Goal: Task Accomplishment & Management: Manage account settings

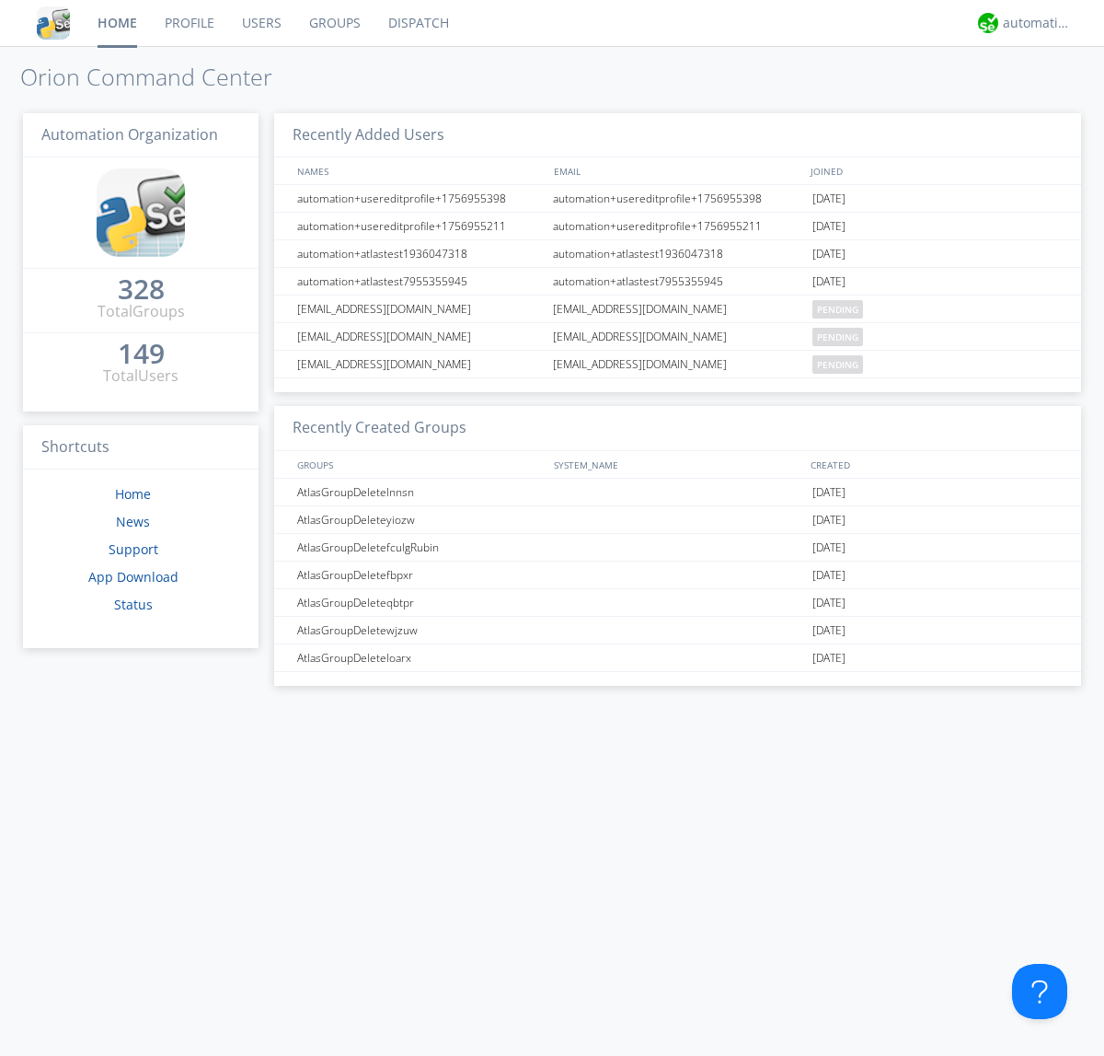
click at [333, 23] on link "Groups" at bounding box center [334, 23] width 79 height 46
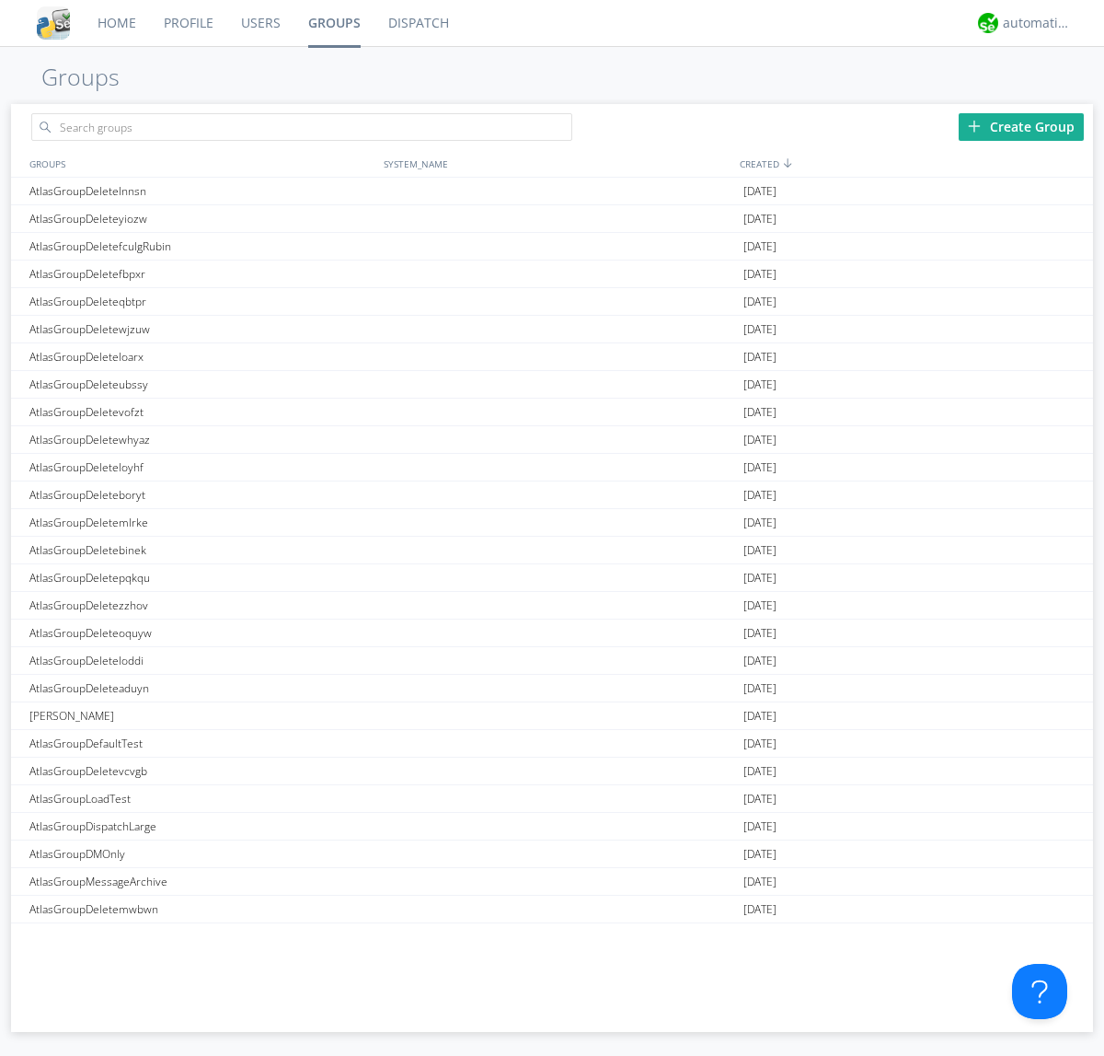
click at [1022, 126] on div "Create Group" at bounding box center [1021, 127] width 125 height 28
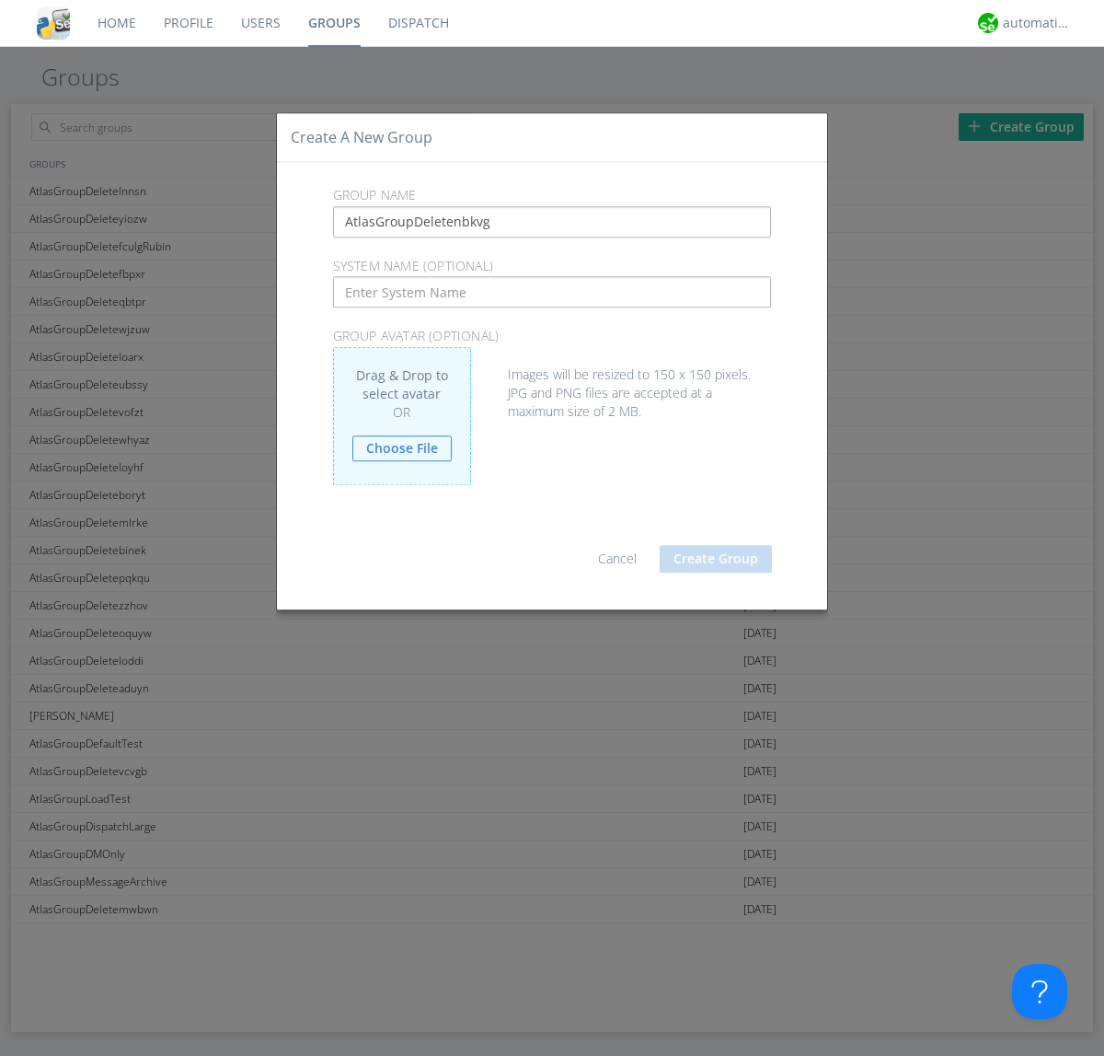
type input "AtlasGroupDeletenbkvg"
click at [716, 558] on button "Create Group" at bounding box center [716, 559] width 112 height 28
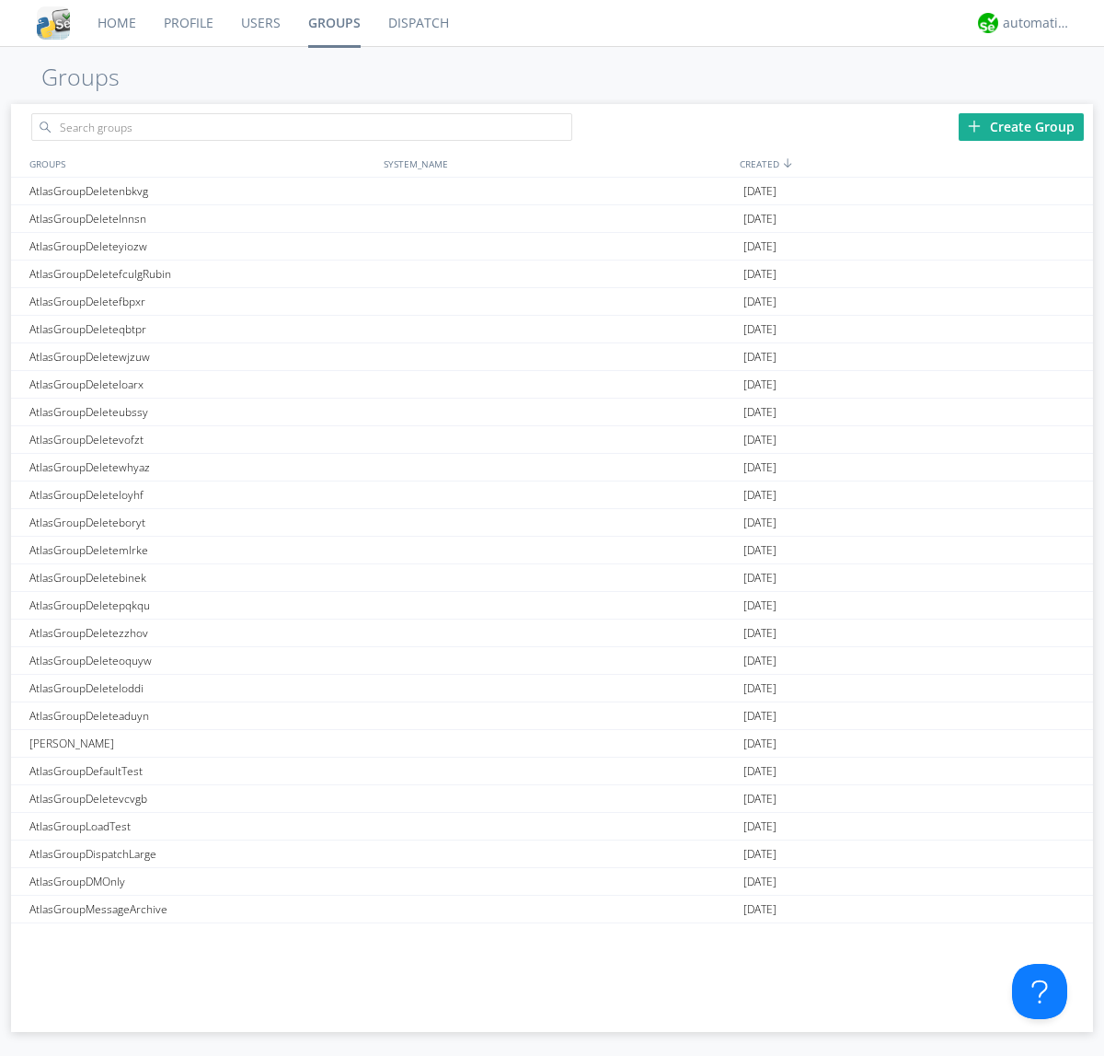
click at [333, 23] on link "Groups" at bounding box center [335, 23] width 80 height 46
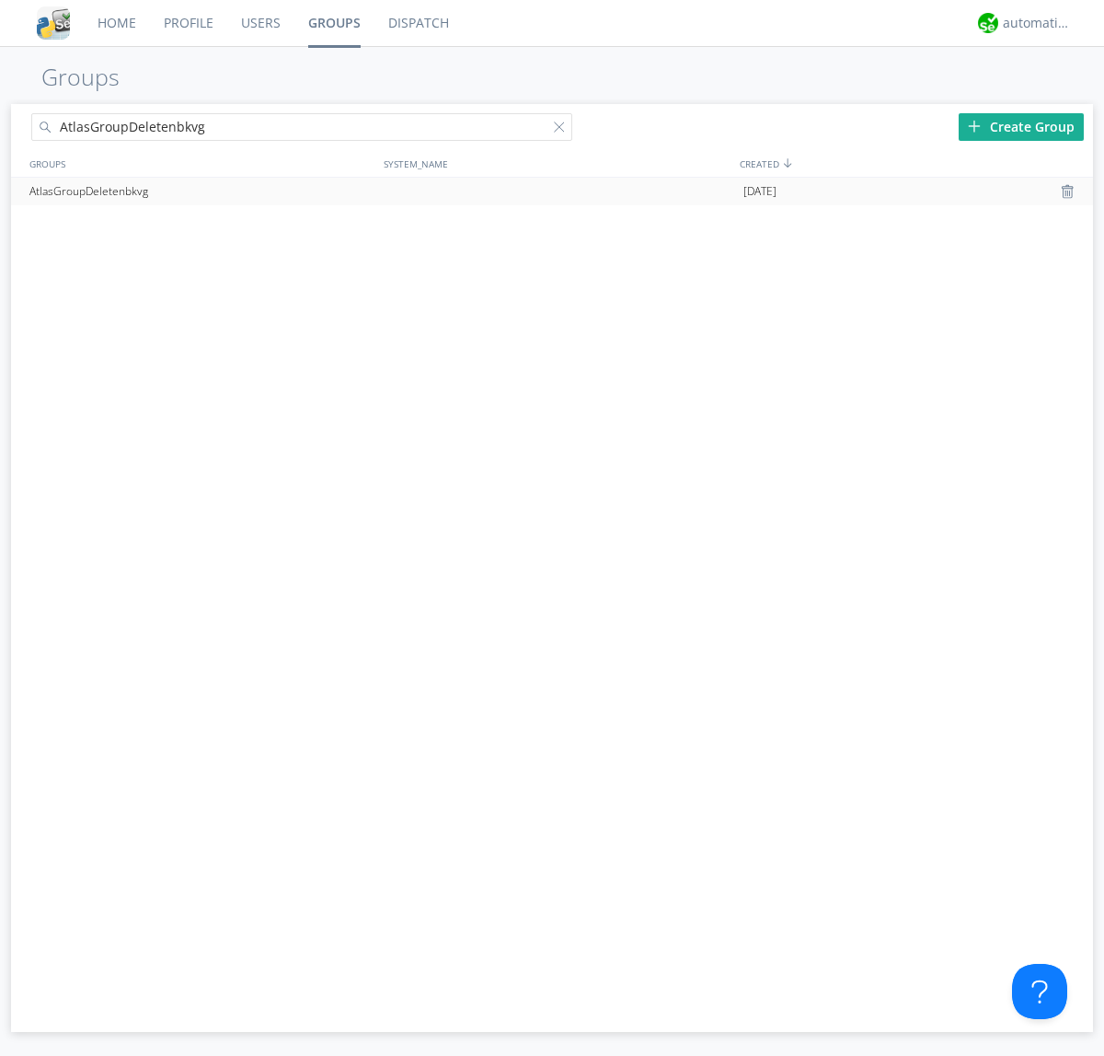
type input "AtlasGroupDeletenbkvg"
click at [1069, 191] on div at bounding box center [1070, 191] width 18 height 15
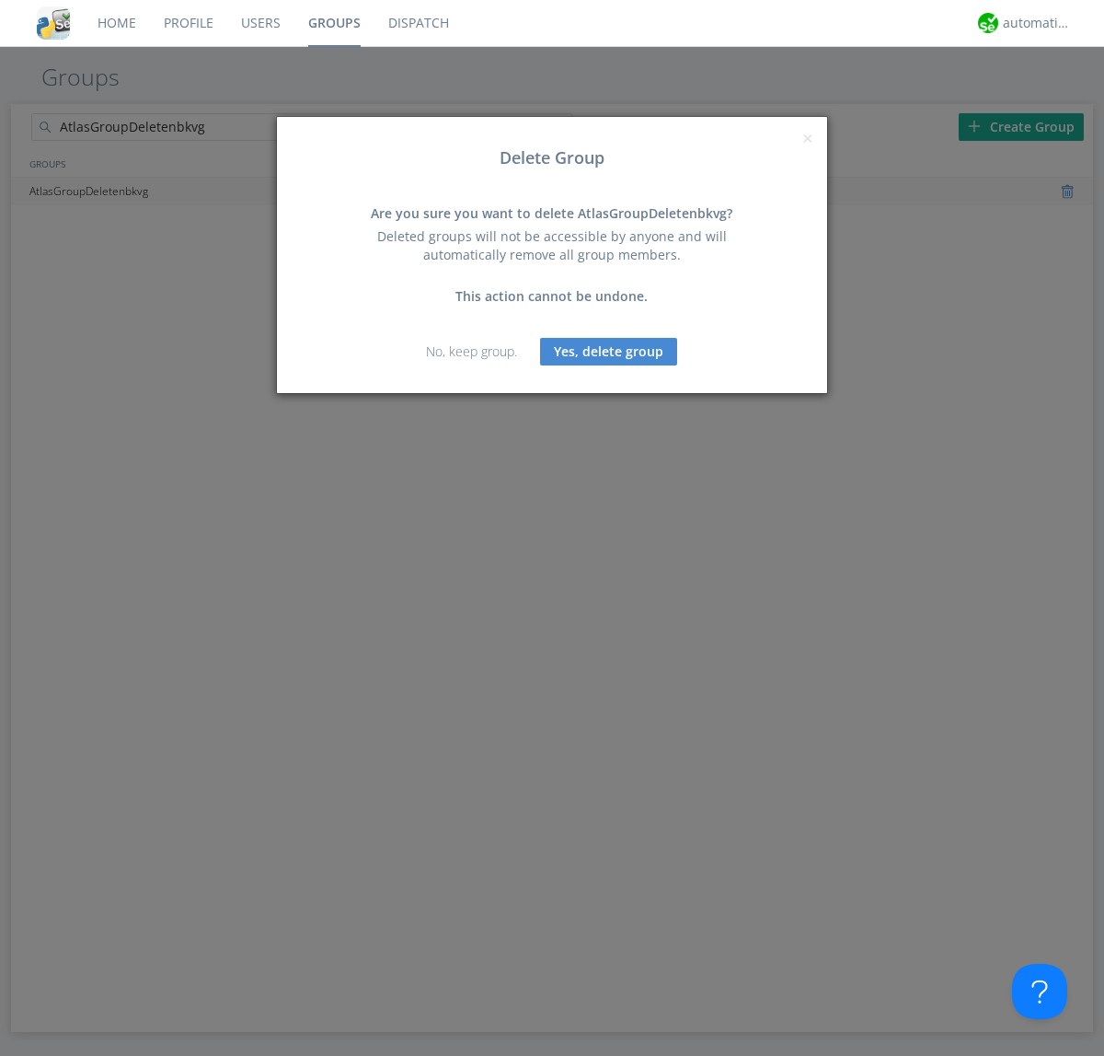
click at [609, 351] on button "Yes, delete group" at bounding box center [608, 352] width 137 height 28
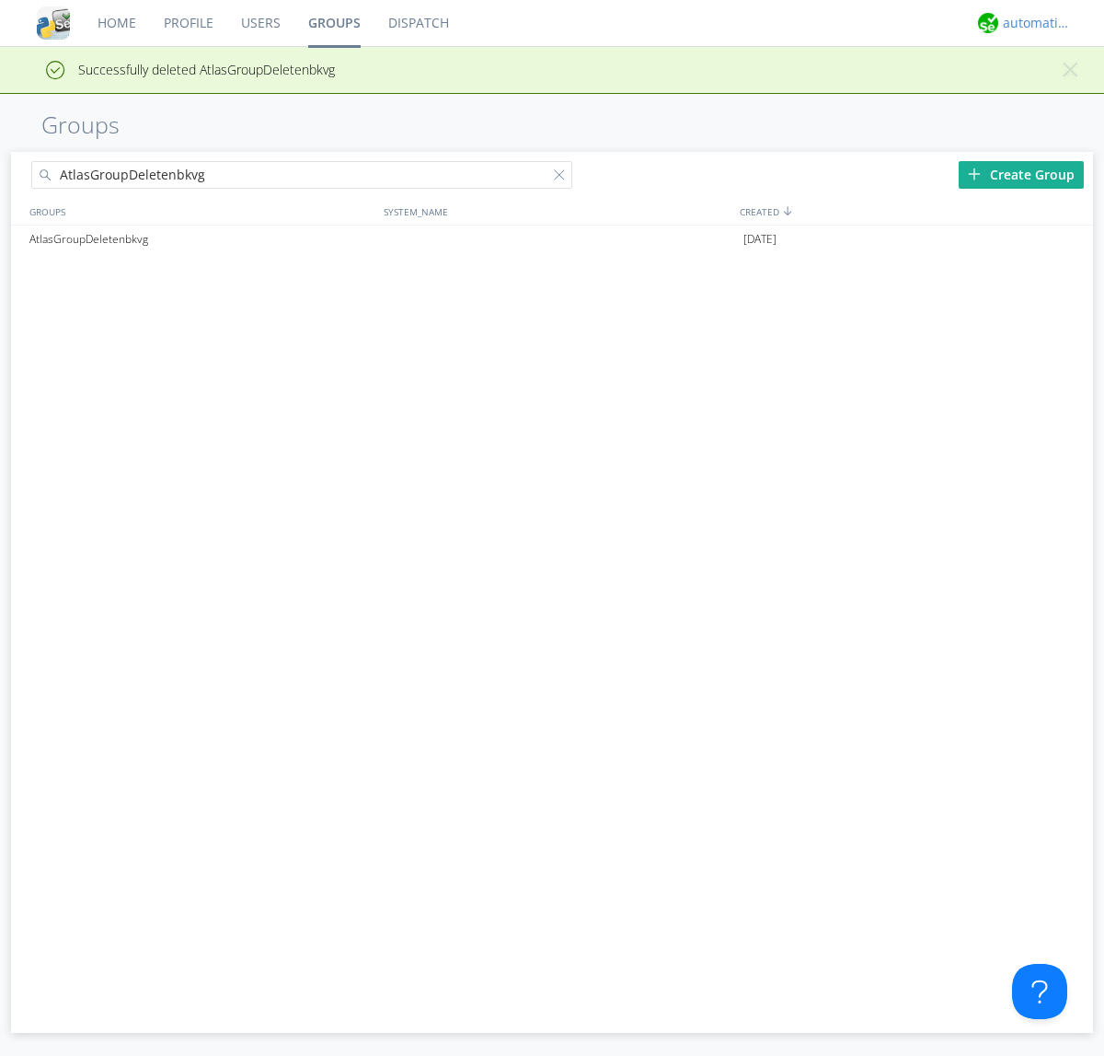
click at [1033, 23] on div "automation+atlas" at bounding box center [1037, 23] width 69 height 18
